Goal: Answer question/provide support: Share knowledge or assist other users

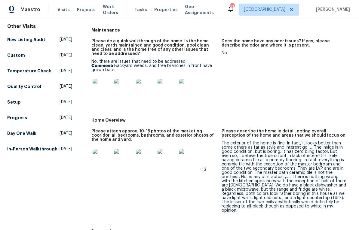
scroll to position [68, 0]
click at [103, 92] on img at bounding box center [102, 87] width 19 height 19
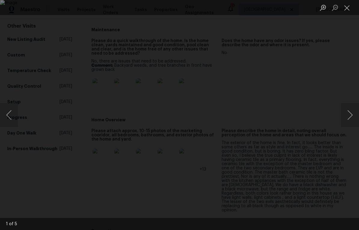
click at [355, 115] on button "Next image" at bounding box center [350, 115] width 18 height 24
click at [355, 113] on button "Next image" at bounding box center [350, 115] width 18 height 24
click at [353, 114] on button "Next image" at bounding box center [350, 115] width 18 height 24
click at [347, 9] on button "Close lightbox" at bounding box center [347, 7] width 12 height 11
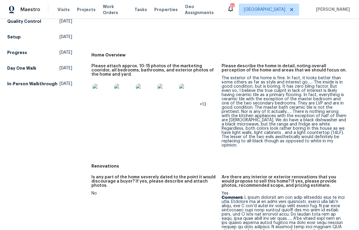
scroll to position [133, 0]
click at [105, 96] on img at bounding box center [102, 93] width 19 height 19
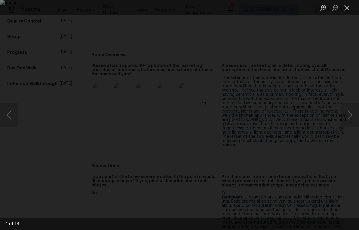
click at [351, 112] on button "Next image" at bounding box center [350, 115] width 18 height 24
click at [351, 114] on button "Next image" at bounding box center [350, 115] width 18 height 24
click at [354, 113] on button "Next image" at bounding box center [350, 115] width 18 height 24
click at [351, 113] on button "Next image" at bounding box center [350, 115] width 18 height 24
click at [351, 114] on button "Next image" at bounding box center [350, 115] width 18 height 24
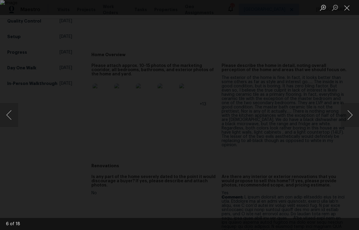
click at [354, 115] on button "Next image" at bounding box center [350, 115] width 18 height 24
click at [355, 114] on button "Next image" at bounding box center [350, 115] width 18 height 24
click at [352, 113] on button "Next image" at bounding box center [350, 115] width 18 height 24
click at [353, 113] on button "Next image" at bounding box center [350, 115] width 18 height 24
click at [353, 114] on button "Next image" at bounding box center [350, 115] width 18 height 24
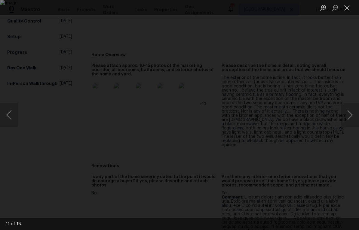
click at [352, 113] on button "Next image" at bounding box center [350, 115] width 18 height 24
click at [353, 113] on button "Next image" at bounding box center [350, 115] width 18 height 24
click at [354, 113] on button "Next image" at bounding box center [350, 115] width 18 height 24
click at [354, 114] on button "Next image" at bounding box center [350, 115] width 18 height 24
click at [355, 113] on button "Next image" at bounding box center [350, 115] width 18 height 24
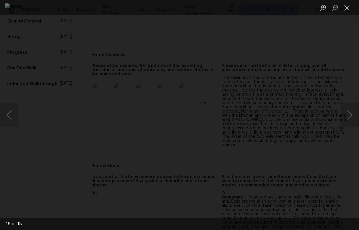
click at [355, 114] on button "Next image" at bounding box center [350, 115] width 18 height 24
click at [344, 10] on button "Close lightbox" at bounding box center [347, 7] width 12 height 11
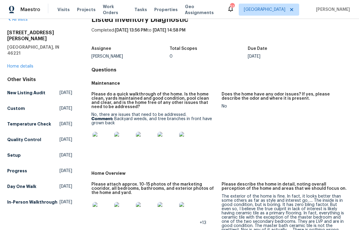
scroll to position [15, 0]
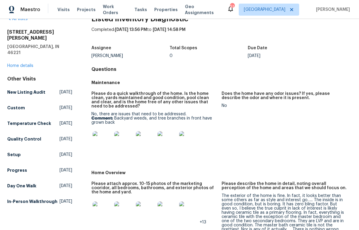
click at [29, 64] on link "Home details" at bounding box center [20, 66] width 26 height 4
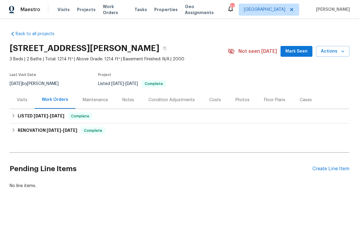
click at [93, 99] on div "Maintenance" at bounding box center [95, 100] width 25 height 6
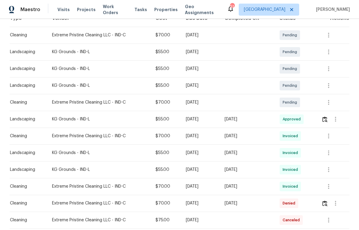
scroll to position [105, 0]
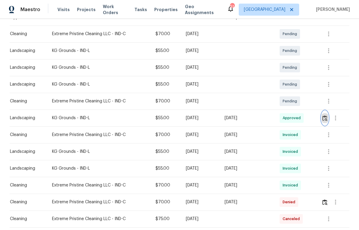
click at [324, 118] on img "button" at bounding box center [324, 118] width 5 height 6
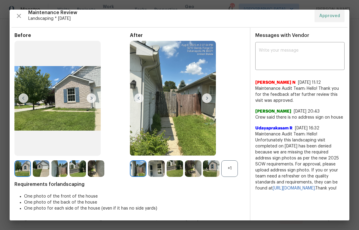
scroll to position [5, 0]
click at [181, 116] on img at bounding box center [173, 98] width 86 height 115
click at [207, 96] on img at bounding box center [207, 98] width 10 height 10
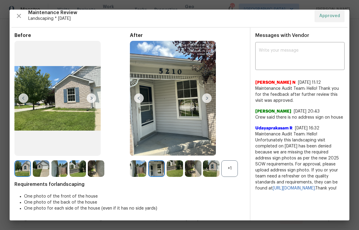
click at [209, 97] on img at bounding box center [207, 98] width 10 height 10
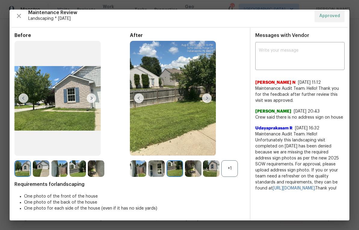
click at [207, 97] on img at bounding box center [207, 98] width 10 height 10
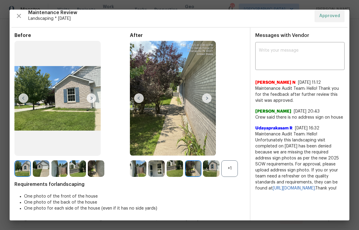
click at [206, 97] on img at bounding box center [207, 98] width 10 height 10
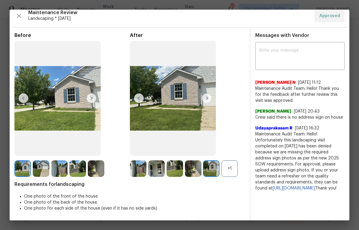
click at [207, 97] on img at bounding box center [207, 98] width 10 height 10
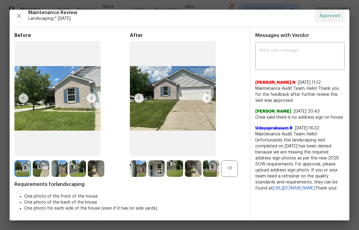
click at [208, 97] on img at bounding box center [207, 98] width 10 height 10
click at [206, 97] on img at bounding box center [207, 98] width 10 height 10
click at [208, 98] on img at bounding box center [207, 98] width 10 height 10
click at [207, 97] on img at bounding box center [207, 98] width 10 height 10
click at [139, 169] on img at bounding box center [138, 168] width 17 height 17
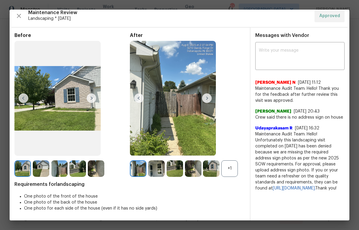
click at [207, 99] on img at bounding box center [207, 98] width 10 height 10
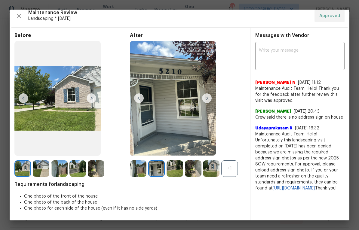
click at [205, 98] on img at bounding box center [207, 98] width 10 height 10
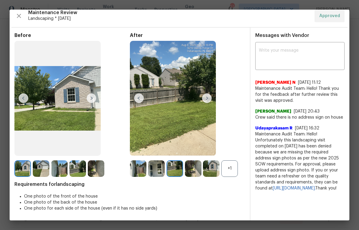
click at [206, 98] on img at bounding box center [207, 98] width 10 height 10
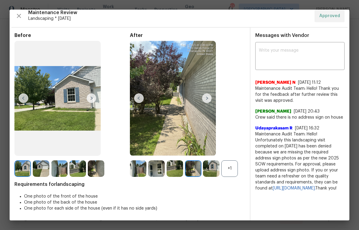
click at [139, 97] on img at bounding box center [139, 98] width 10 height 10
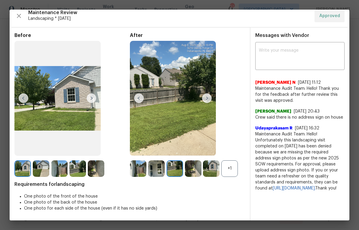
click at [141, 97] on img at bounding box center [139, 98] width 10 height 10
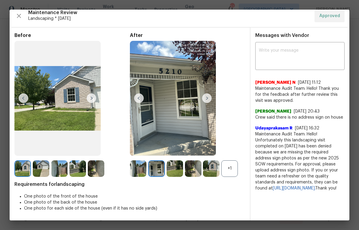
click at [208, 97] on img at bounding box center [207, 98] width 10 height 10
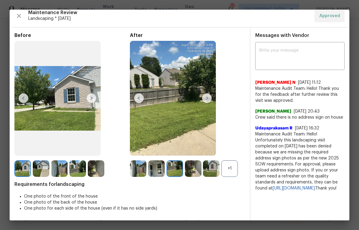
click at [207, 99] on img at bounding box center [207, 98] width 10 height 10
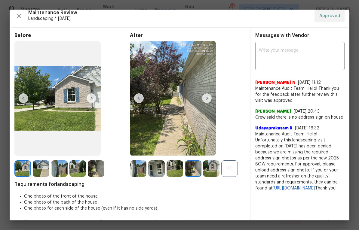
click at [207, 99] on img at bounding box center [207, 98] width 10 height 10
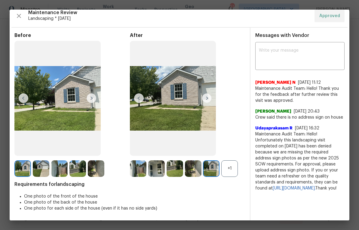
click at [208, 97] on img at bounding box center [207, 98] width 10 height 10
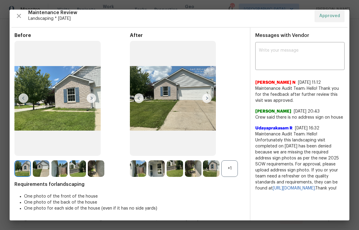
click at [206, 99] on img at bounding box center [207, 98] width 10 height 10
click at [207, 98] on img at bounding box center [207, 98] width 10 height 10
click at [305, 51] on textarea at bounding box center [300, 56] width 82 height 17
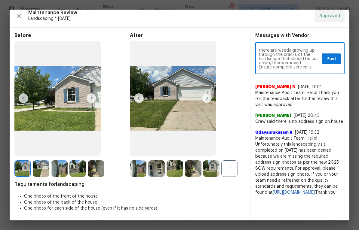
scroll to position [21, 0]
type textarea "Completion photos show that the hard surfaces are not being edged (weed eater) …"
click at [332, 60] on span "Post" at bounding box center [331, 59] width 10 height 8
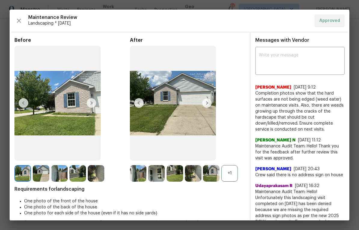
scroll to position [0, 0]
click at [22, 21] on icon "button" at bounding box center [18, 20] width 7 height 7
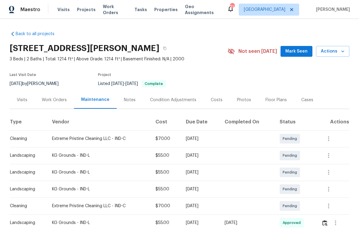
click at [25, 101] on div "Visits" at bounding box center [22, 100] width 11 height 6
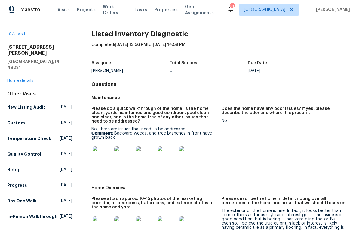
click at [106, 155] on img at bounding box center [102, 155] width 19 height 19
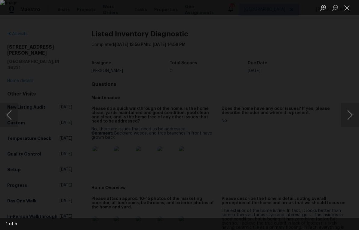
click at [349, 115] on button "Next image" at bounding box center [350, 115] width 18 height 24
click at [350, 114] on button "Next image" at bounding box center [350, 115] width 18 height 24
click at [349, 114] on button "Next image" at bounding box center [350, 115] width 18 height 24
click at [347, 115] on button "Next image" at bounding box center [350, 115] width 18 height 24
click at [350, 114] on button "Next image" at bounding box center [350, 115] width 18 height 24
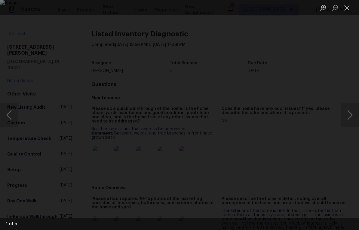
click at [345, 8] on button "Close lightbox" at bounding box center [347, 7] width 12 height 11
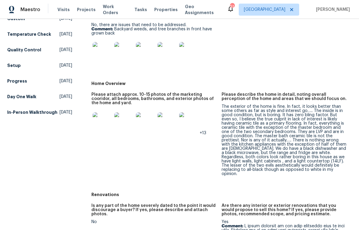
scroll to position [105, 0]
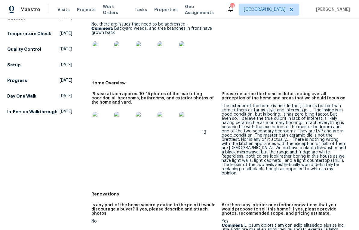
click at [107, 120] on img at bounding box center [102, 121] width 19 height 19
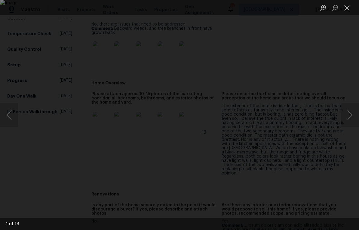
click at [349, 116] on button "Next image" at bounding box center [350, 115] width 18 height 24
click at [350, 115] on button "Next image" at bounding box center [350, 115] width 18 height 24
click at [350, 111] on button "Next image" at bounding box center [350, 115] width 18 height 24
click at [351, 111] on button "Next image" at bounding box center [350, 115] width 18 height 24
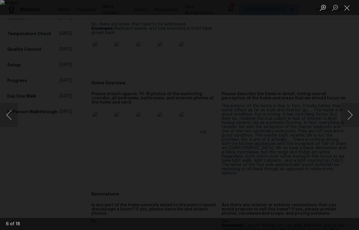
click at [351, 111] on button "Next image" at bounding box center [350, 115] width 18 height 24
click at [351, 112] on button "Next image" at bounding box center [350, 115] width 18 height 24
click at [352, 112] on button "Next image" at bounding box center [350, 115] width 18 height 24
click at [351, 112] on button "Next image" at bounding box center [350, 115] width 18 height 24
click at [349, 113] on button "Next image" at bounding box center [350, 115] width 18 height 24
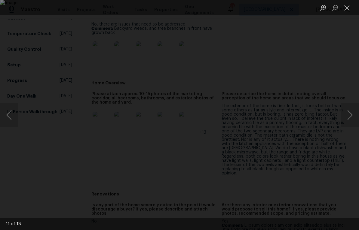
click at [344, 8] on button "Close lightbox" at bounding box center [347, 7] width 12 height 11
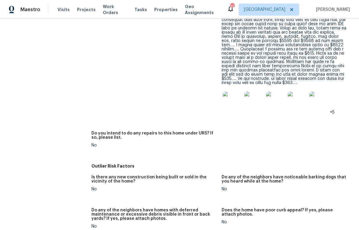
scroll to position [379, 0]
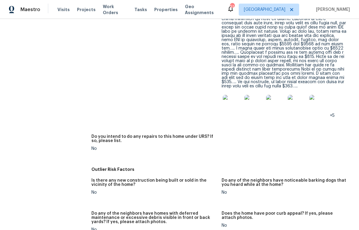
click at [235, 99] on img at bounding box center [232, 104] width 19 height 19
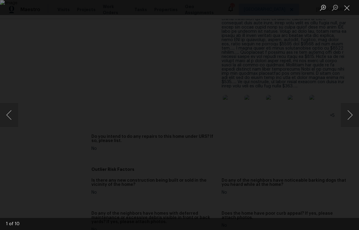
click at [355, 117] on button "Next image" at bounding box center [350, 115] width 18 height 24
click at [355, 115] on button "Next image" at bounding box center [350, 115] width 18 height 24
click at [354, 115] on button "Next image" at bounding box center [350, 115] width 18 height 24
click at [356, 115] on button "Next image" at bounding box center [350, 115] width 18 height 24
click at [13, 115] on button "Previous image" at bounding box center [9, 115] width 18 height 24
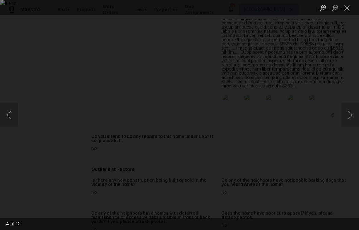
click at [356, 117] on button "Next image" at bounding box center [350, 115] width 18 height 24
click at [355, 116] on button "Next image" at bounding box center [350, 115] width 18 height 24
click at [356, 116] on button "Next image" at bounding box center [350, 115] width 18 height 24
click at [355, 118] on button "Next image" at bounding box center [350, 115] width 18 height 24
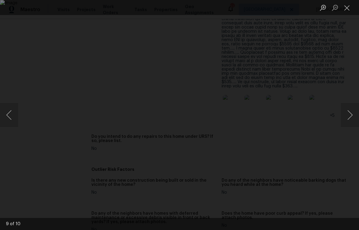
click at [356, 117] on button "Next image" at bounding box center [350, 115] width 18 height 24
click at [344, 9] on button "Close lightbox" at bounding box center [347, 7] width 12 height 11
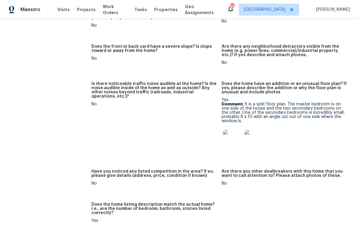
scroll to position [579, 0]
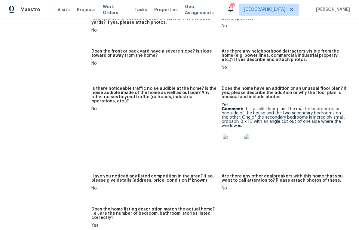
click at [231, 138] on img at bounding box center [232, 144] width 19 height 19
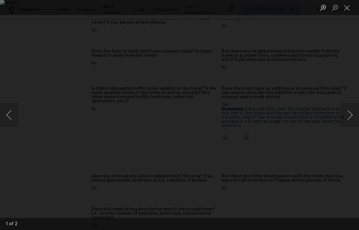
click at [352, 114] on button "Next image" at bounding box center [350, 115] width 18 height 24
click at [346, 7] on button "Close lightbox" at bounding box center [347, 7] width 12 height 11
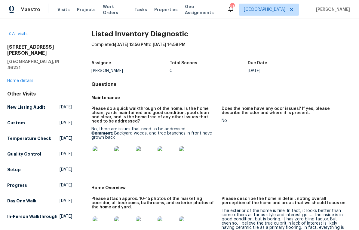
scroll to position [0, 0]
